Goal: Task Accomplishment & Management: Manage account settings

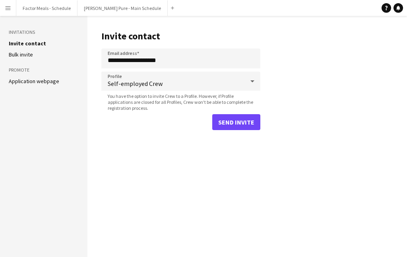
click at [9, 10] on app-icon "Menu" at bounding box center [8, 8] width 6 height 6
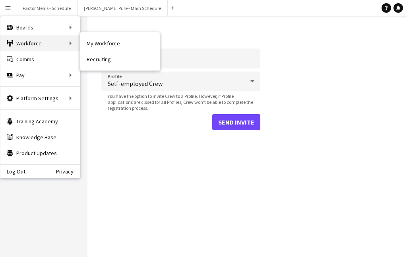
click at [21, 41] on div "Workforce Workforce" at bounding box center [40, 43] width 80 height 16
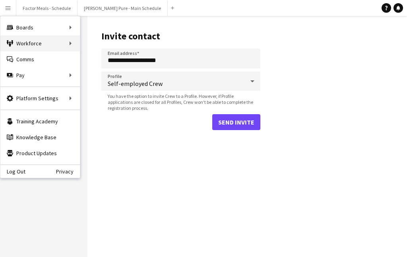
click at [66, 43] on div "Workforce Workforce" at bounding box center [40, 43] width 80 height 16
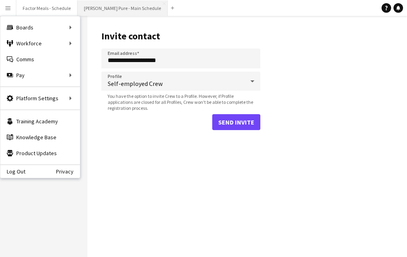
click at [105, 12] on button "[PERSON_NAME] Pure - Main Schedule Close" at bounding box center [123, 8] width 90 height 16
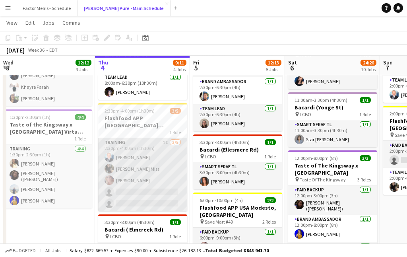
scroll to position [208, 0]
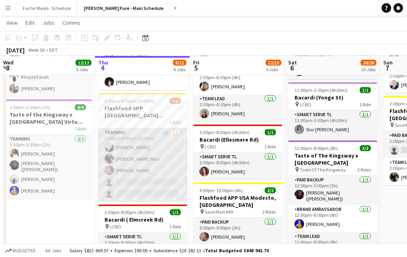
click at [132, 184] on app-card-role "Training 1I [DATE] 2:30pm-4:00pm (1h30m) [PERSON_NAME] [PERSON_NAME] [PERSON_NA…" at bounding box center [142, 164] width 89 height 73
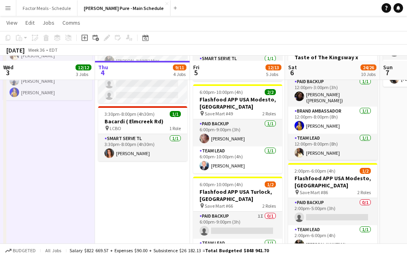
scroll to position [311, 0]
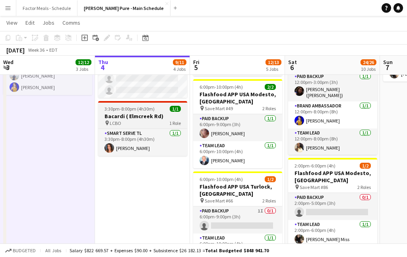
click at [142, 116] on h3 "Bacardi ( Elmcreek Rd)" at bounding box center [142, 116] width 89 height 7
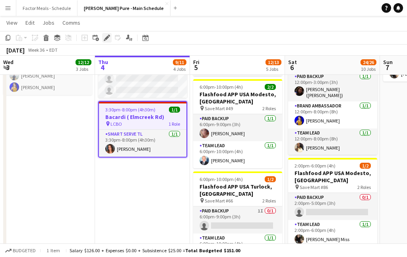
click at [108, 40] on icon "Edit" at bounding box center [107, 38] width 6 height 6
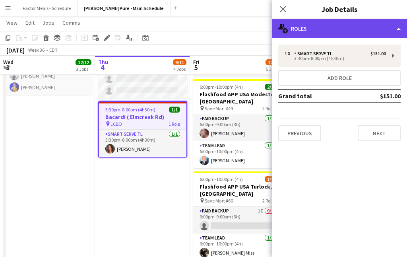
click at [337, 28] on div "multiple-users-add Roles" at bounding box center [339, 28] width 135 height 19
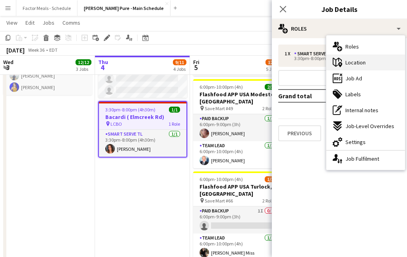
click at [367, 63] on div "maps-pin-1 Location" at bounding box center [366, 62] width 79 height 16
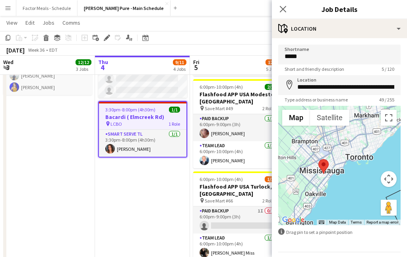
click at [299, 188] on div at bounding box center [339, 165] width 123 height 119
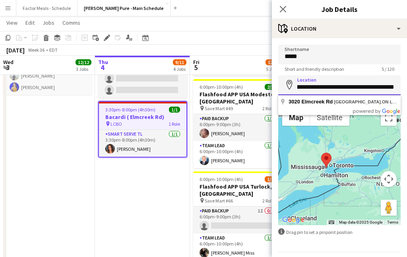
scroll to position [0, 42]
drag, startPoint x: 296, startPoint y: 88, endPoint x: 407, endPoint y: 100, distance: 111.7
click at [407, 100] on form "**********" at bounding box center [339, 160] width 135 height 230
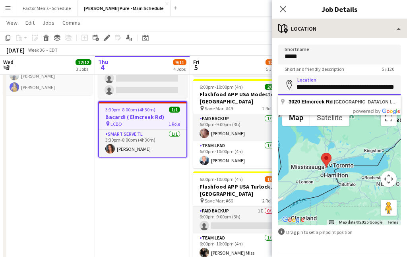
scroll to position [0, 0]
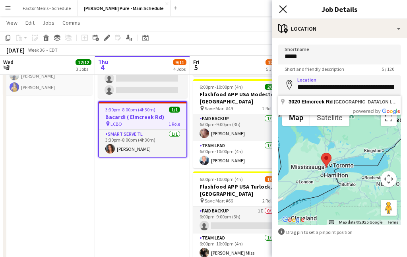
click at [282, 8] on icon at bounding box center [283, 9] width 8 height 8
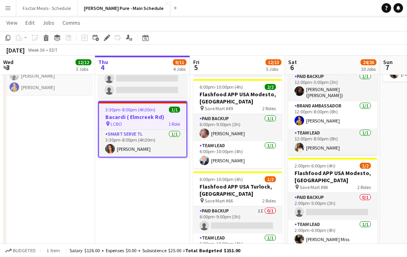
click at [140, 185] on app-date-cell "In progress 7:00am-7:00pm (12h) 3/3 Trio Project - AWS Toronto Summit pin Metro…" at bounding box center [142, 248] width 95 height 941
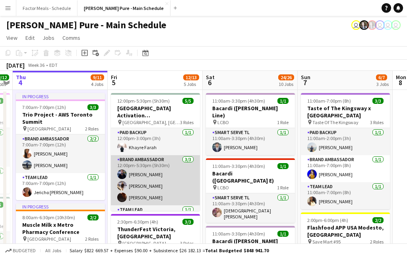
scroll to position [0, 323]
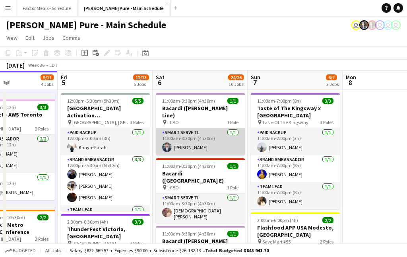
click at [210, 138] on app-card-role "Smart Serve TL [DATE] 11:00am-3:30pm (4h30m) [PERSON_NAME]" at bounding box center [200, 141] width 89 height 27
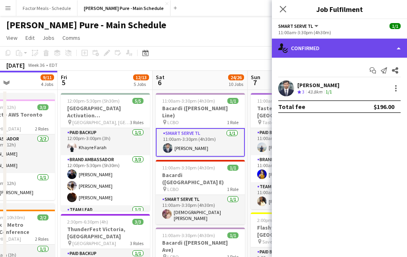
click at [342, 51] on div "single-neutral-actions-check-2 Confirmed" at bounding box center [339, 48] width 135 height 19
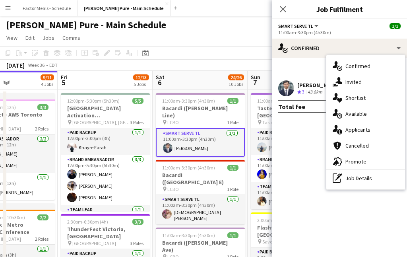
click at [291, 89] on app-user-avatar at bounding box center [286, 88] width 16 height 16
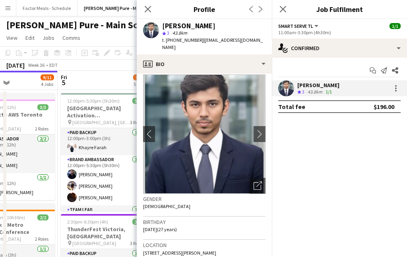
scroll to position [4, 0]
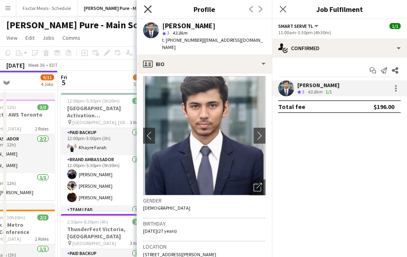
click at [146, 10] on icon "Close pop-in" at bounding box center [148, 9] width 8 height 8
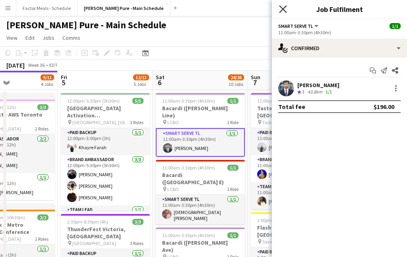
click at [285, 10] on icon "Close pop-in" at bounding box center [283, 9] width 8 height 8
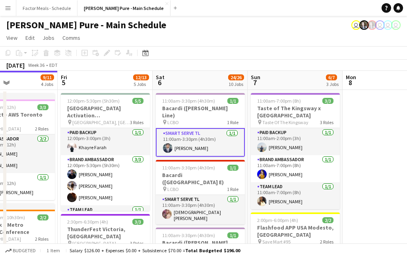
click at [217, 50] on app-toolbar "Copy Paste Paste Command V Paste with crew Command Shift V Paste linked Job [GE…" at bounding box center [203, 53] width 407 height 14
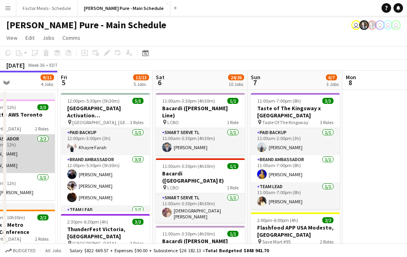
scroll to position [1, 0]
